Goal: Check status: Check status

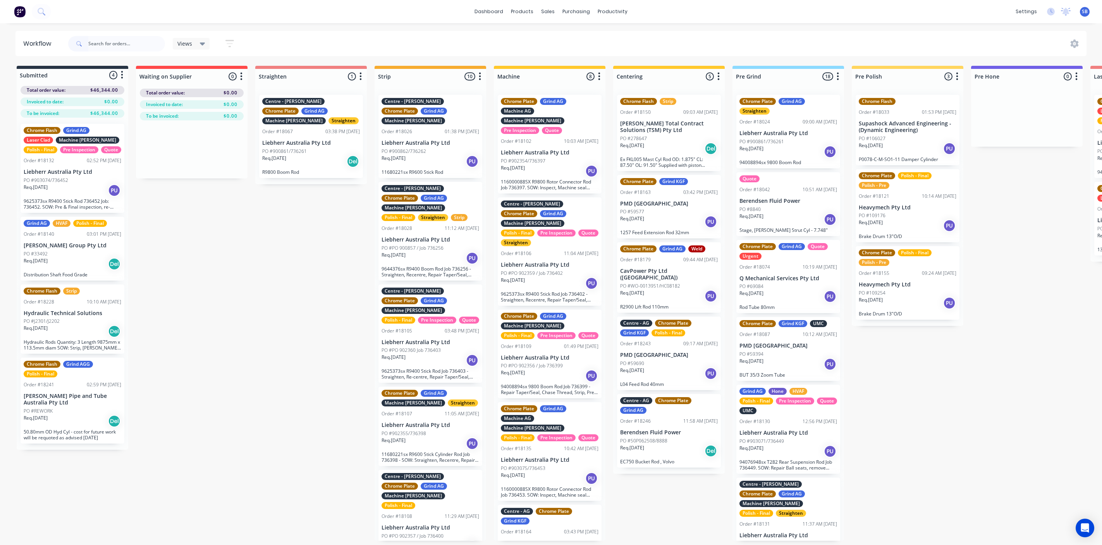
click at [101, 41] on input "text" at bounding box center [126, 43] width 77 height 15
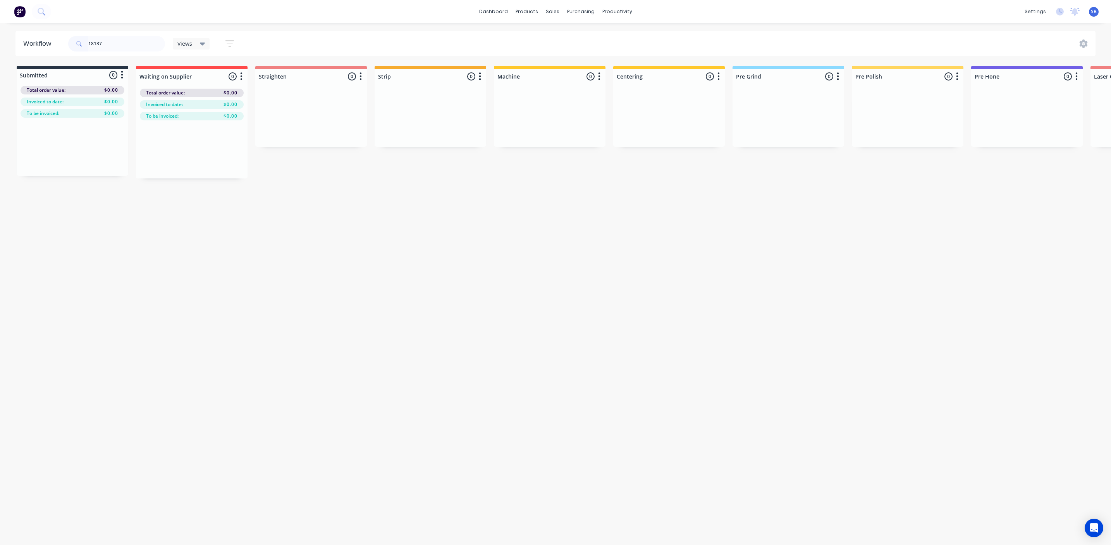
click at [108, 39] on input "18137" at bounding box center [126, 43] width 77 height 15
type input "1"
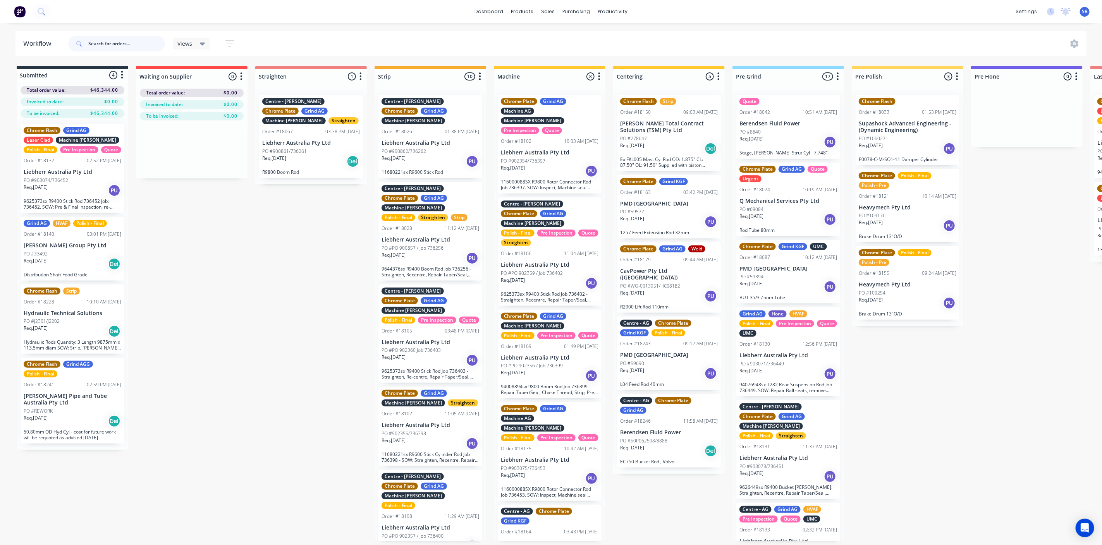
click at [99, 46] on input "text" at bounding box center [126, 43] width 77 height 15
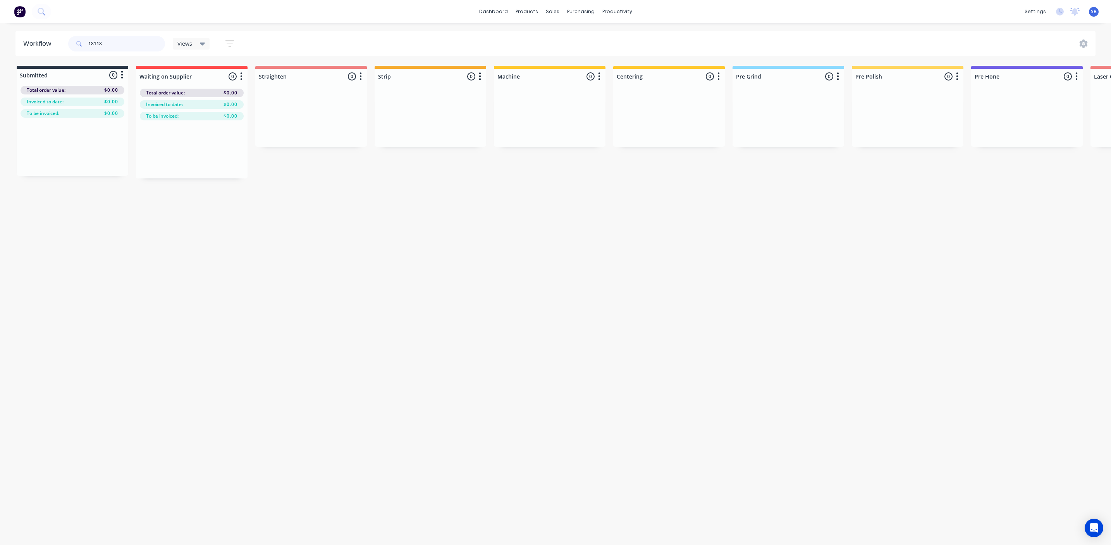
click at [106, 43] on input "18118" at bounding box center [126, 43] width 77 height 15
click at [108, 45] on input "18118" at bounding box center [126, 43] width 77 height 15
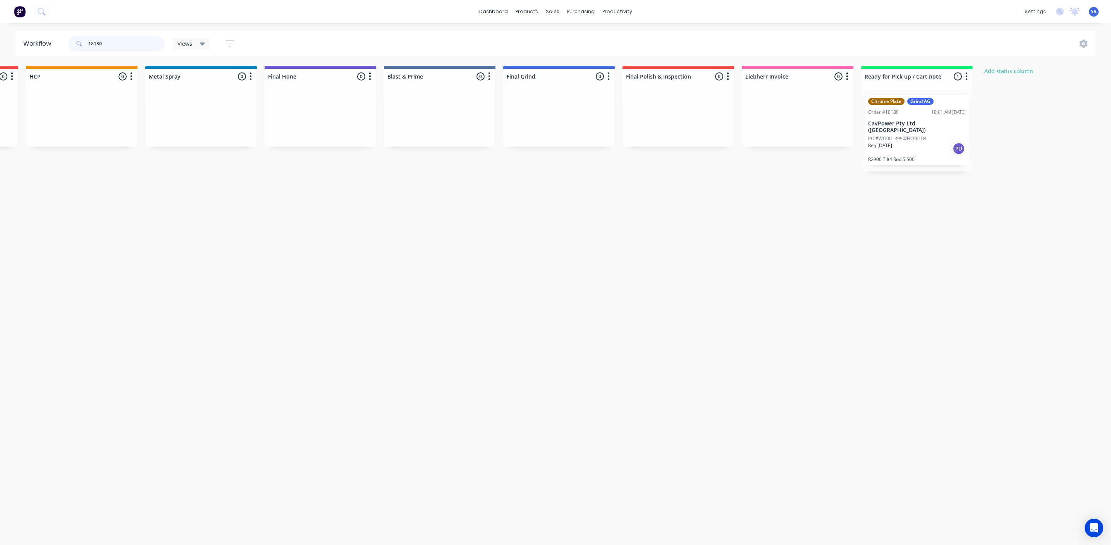
scroll to position [0, 1304]
click at [902, 135] on p "PO #WO0013950/HC08104" at bounding box center [896, 138] width 58 height 7
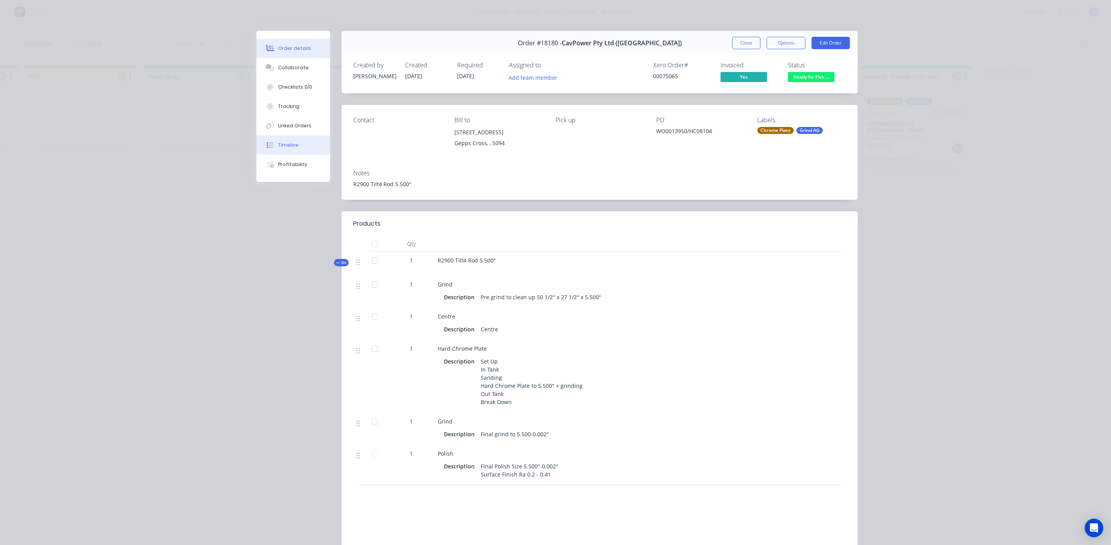
click at [289, 142] on div "Timeline" at bounding box center [288, 145] width 21 height 7
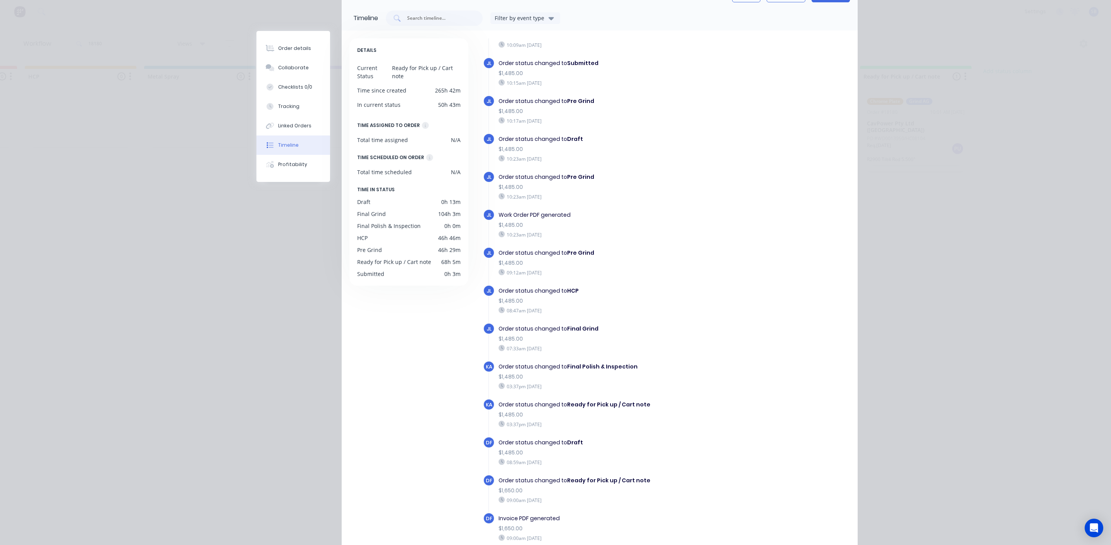
scroll to position [0, 0]
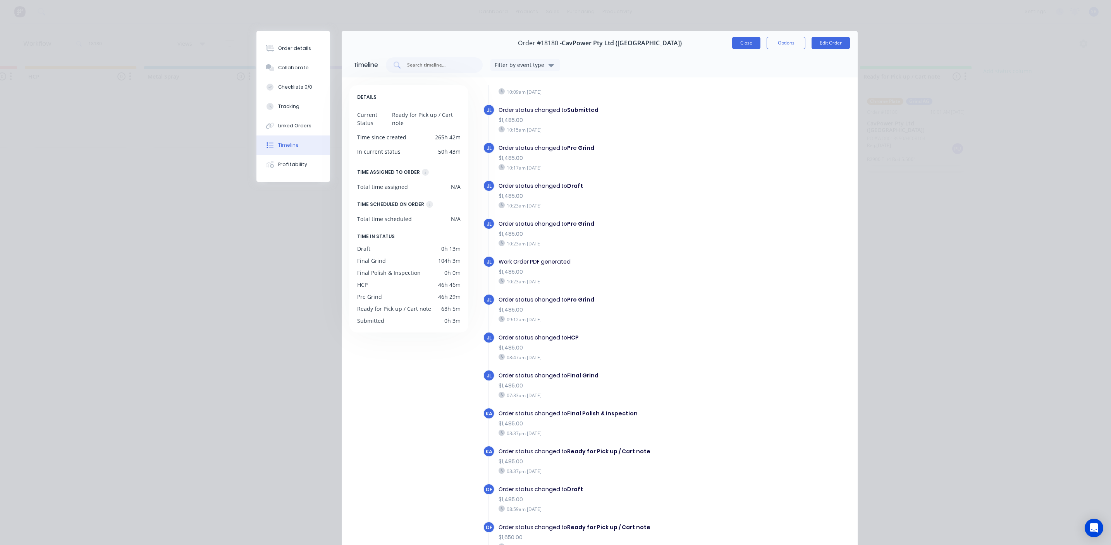
click at [739, 45] on button "Close" at bounding box center [746, 43] width 28 height 12
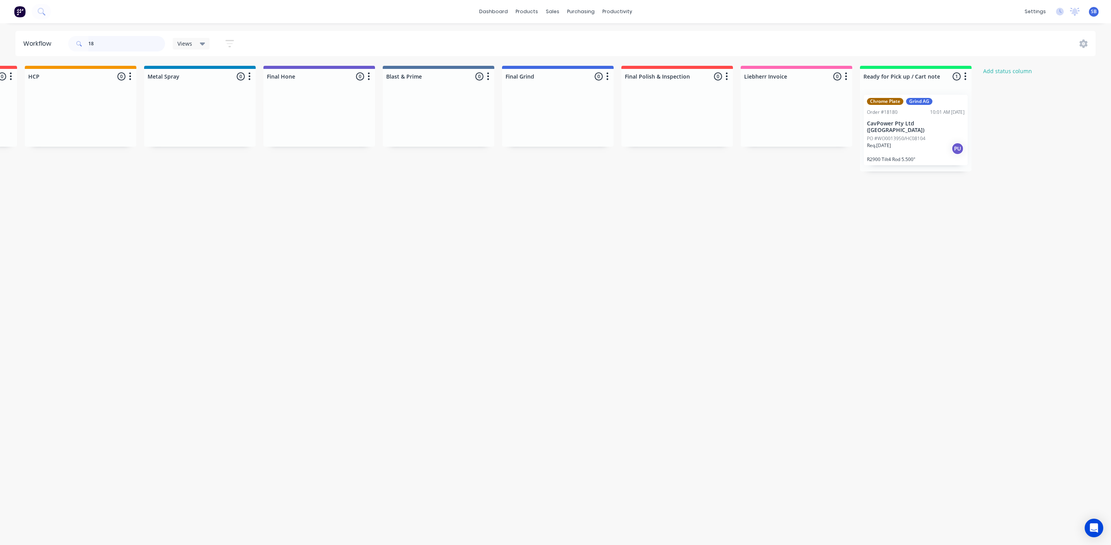
type input "1"
